Goal: Navigation & Orientation: Find specific page/section

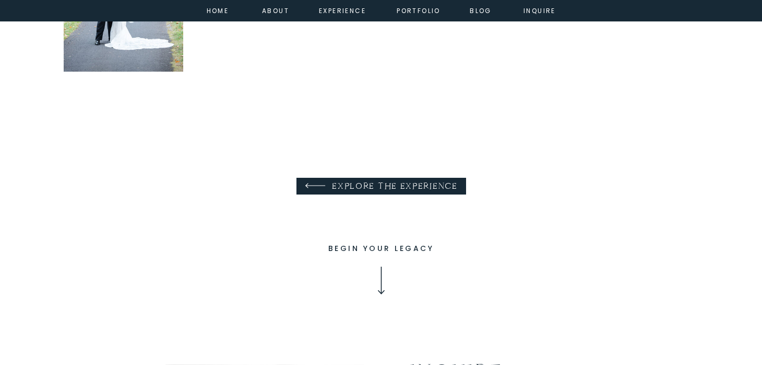
scroll to position [1219, 0]
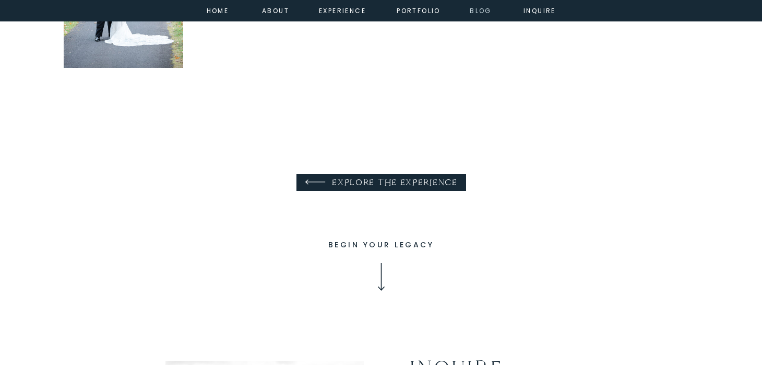
click at [476, 14] on nav "Blog" at bounding box center [481, 9] width 38 height 9
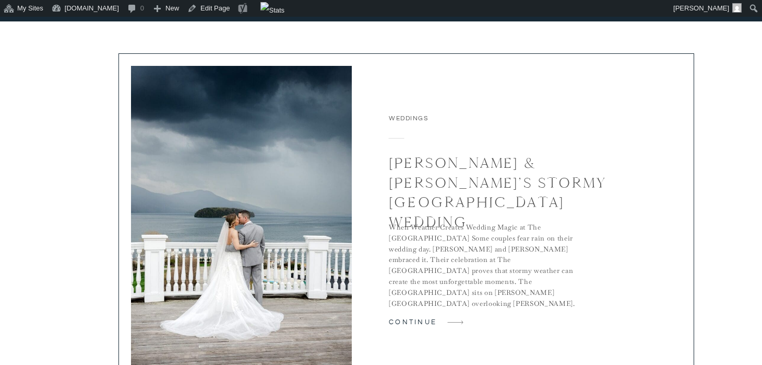
scroll to position [1499, 0]
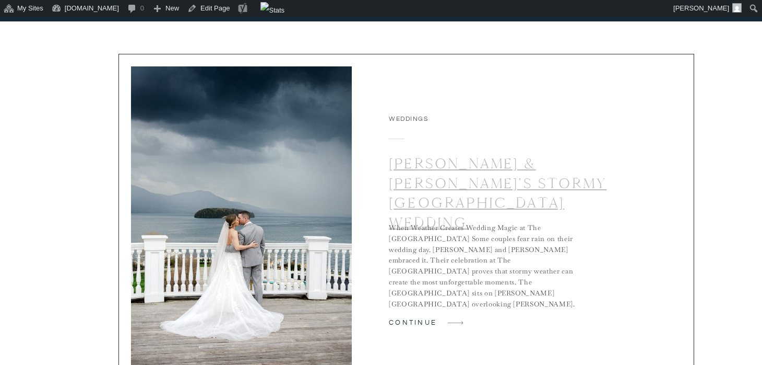
click at [421, 163] on link "[PERSON_NAME] & [PERSON_NAME]’s Stormy [GEOGRAPHIC_DATA] Wedding" at bounding box center [498, 192] width 218 height 77
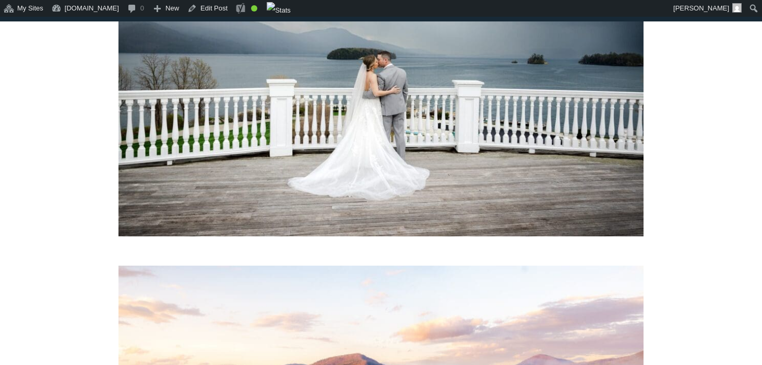
scroll to position [360, 0]
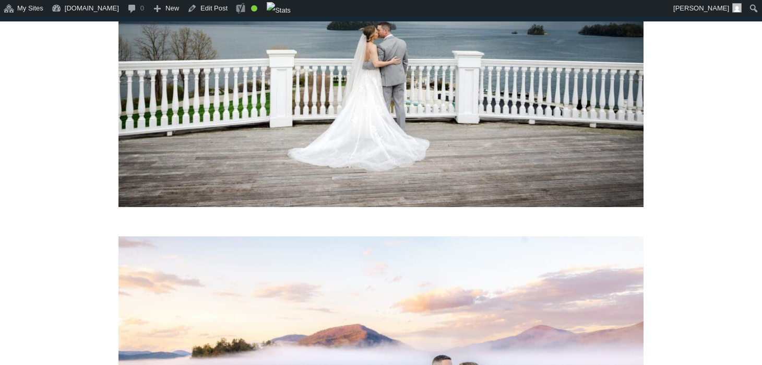
scroll to position [452, 0]
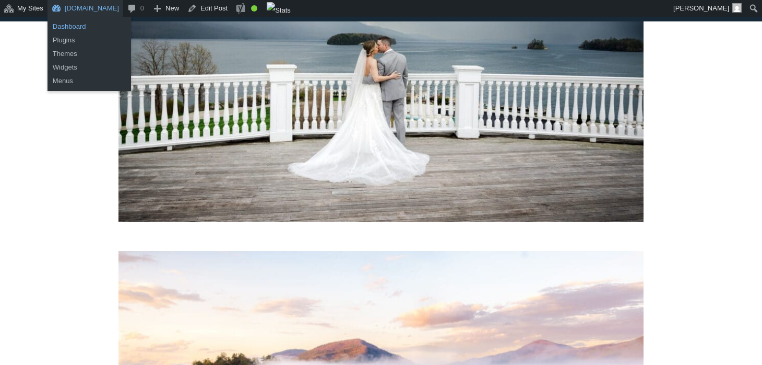
click at [66, 27] on link "Dashboard" at bounding box center [90, 27] width 84 height 14
